Goal: Task Accomplishment & Management: Complete application form

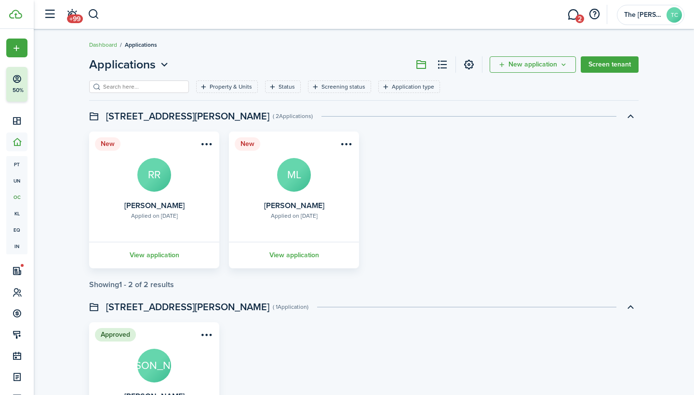
scroll to position [69, 0]
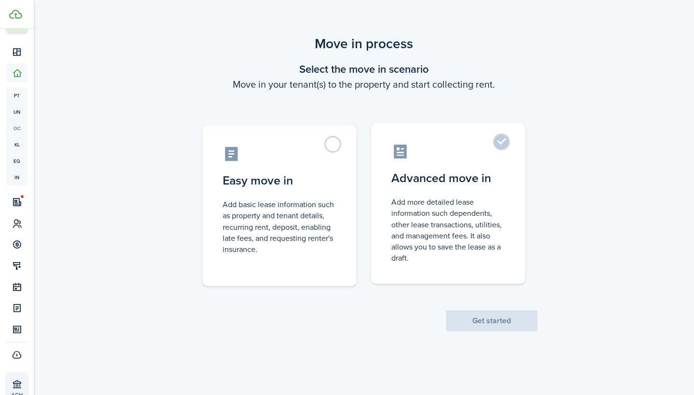
click at [503, 145] on label "Advanced move in Add more detailed lease information such dependents, other lea…" at bounding box center [448, 203] width 154 height 161
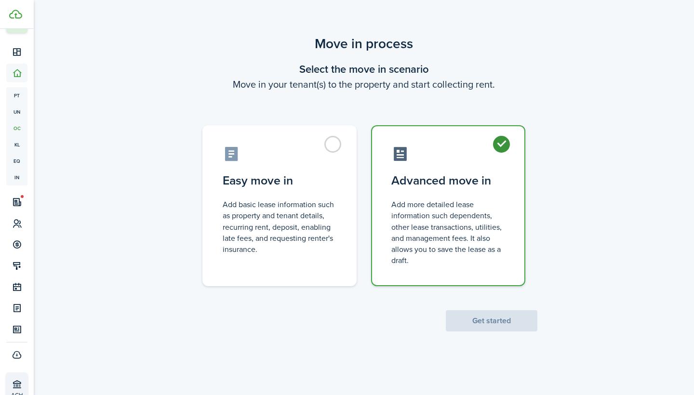
radio input "true"
click at [500, 312] on button "Get started" at bounding box center [492, 321] width 92 height 21
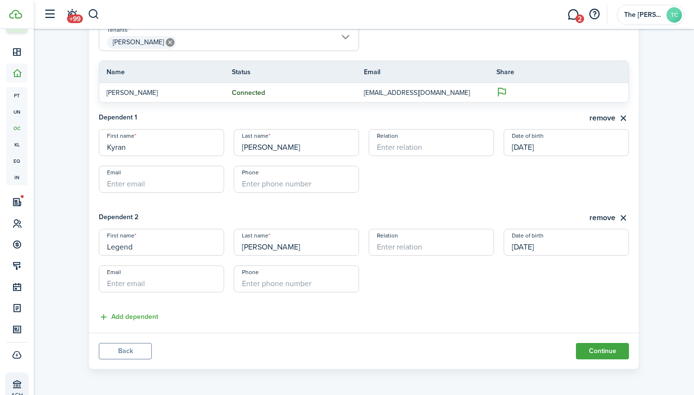
scroll to position [244, 0]
click at [590, 351] on button "Continue" at bounding box center [602, 352] width 53 height 16
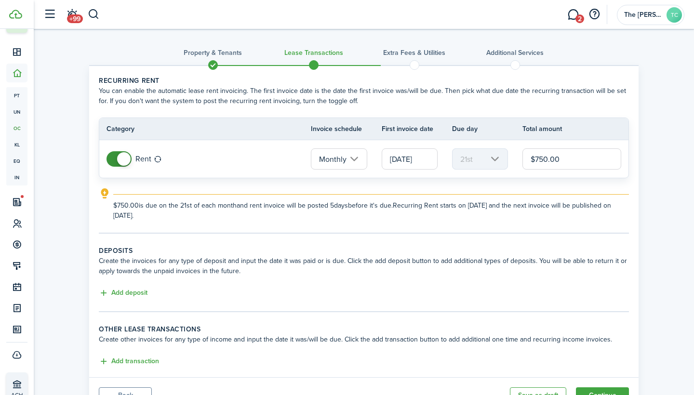
click at [396, 162] on input "[DATE]" at bounding box center [410, 159] width 56 height 21
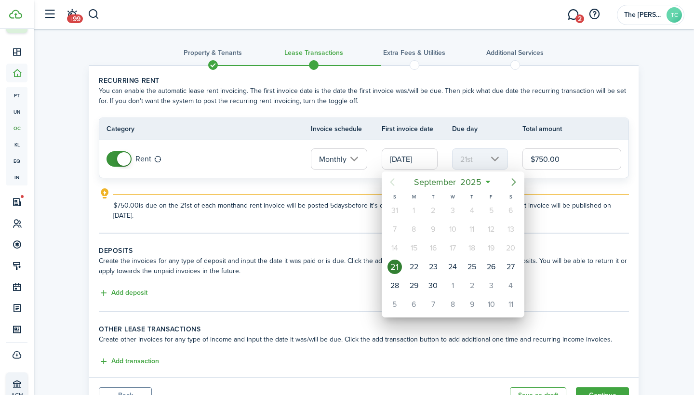
click at [513, 184] on icon "Next page" at bounding box center [514, 182] width 4 height 8
click at [456, 209] on div "1" at bounding box center [453, 210] width 14 height 14
type input "[DATE]"
type input "1st"
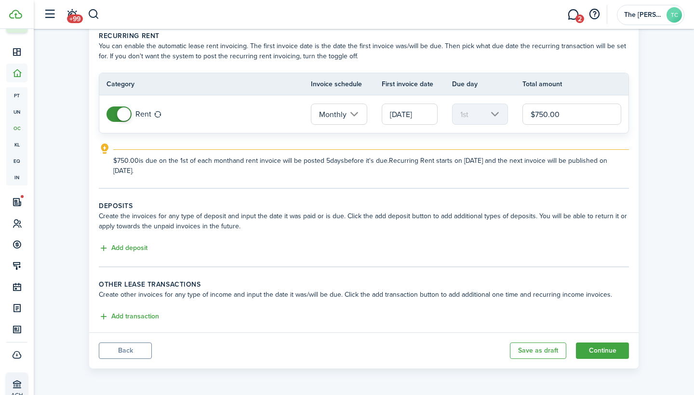
scroll to position [45, 0]
click at [593, 353] on button "Continue" at bounding box center [602, 351] width 53 height 16
